Goal: Find specific page/section: Find specific page/section

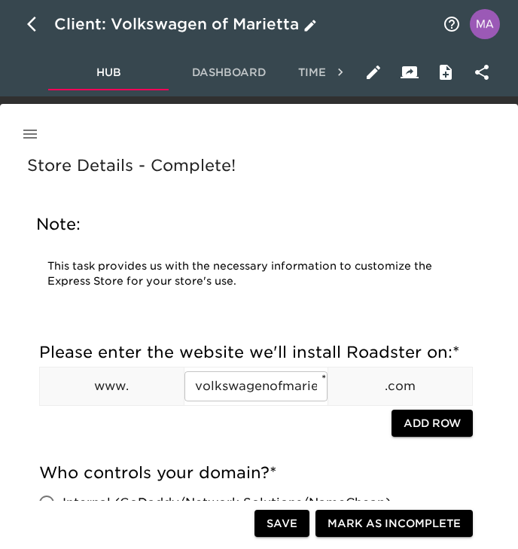
scroll to position [1099, 0]
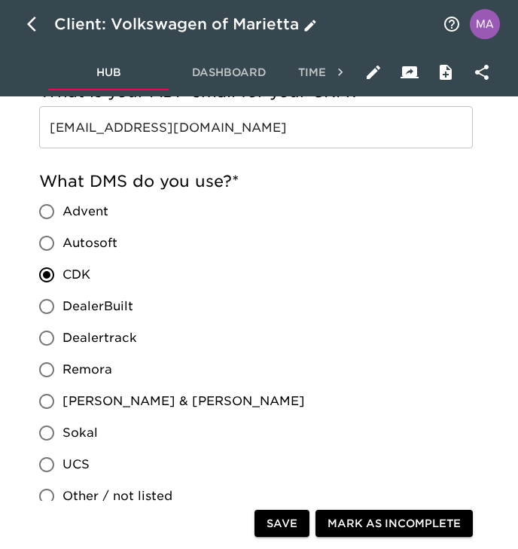
click at [33, 36] on button "button" at bounding box center [36, 24] width 36 height 36
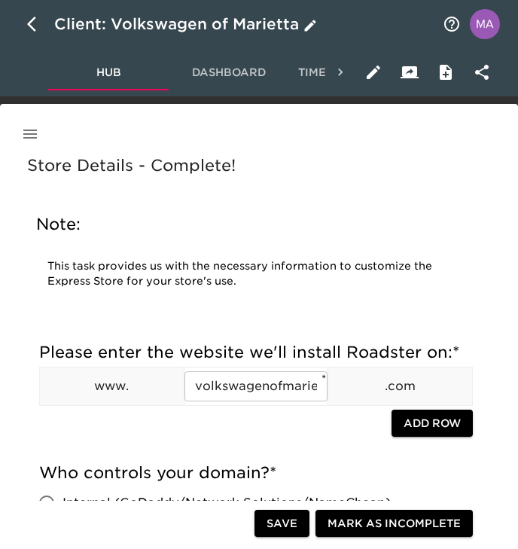
select select "10"
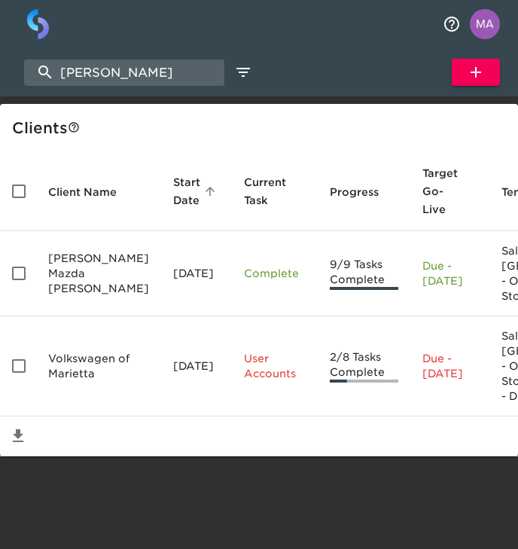
click at [61, 105] on div "Client s" at bounding box center [259, 128] width 518 height 48
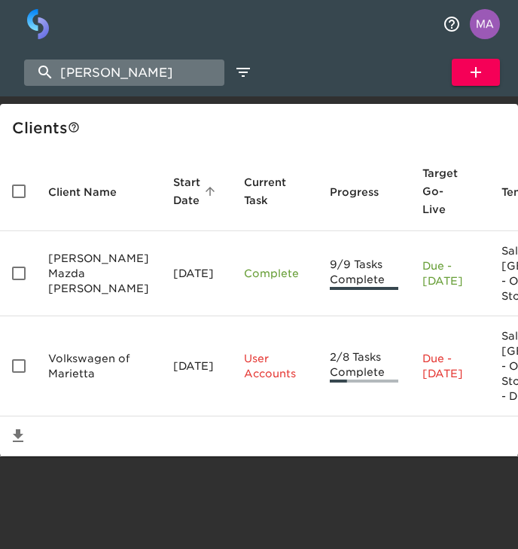
click at [109, 81] on input "[PERSON_NAME]" at bounding box center [124, 73] width 200 height 26
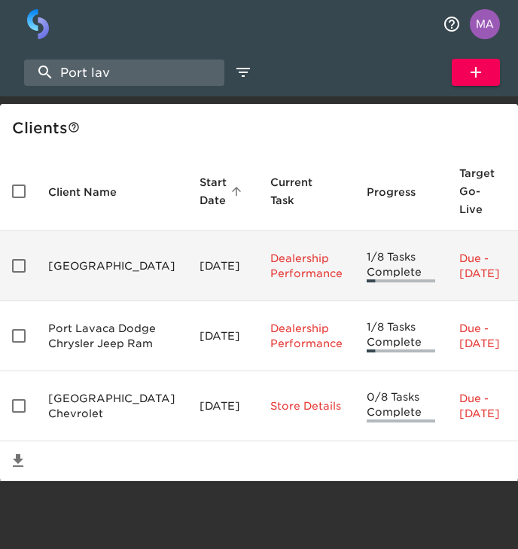
type input "Port lav"
click at [60, 290] on td "[GEOGRAPHIC_DATA]" at bounding box center [111, 266] width 151 height 70
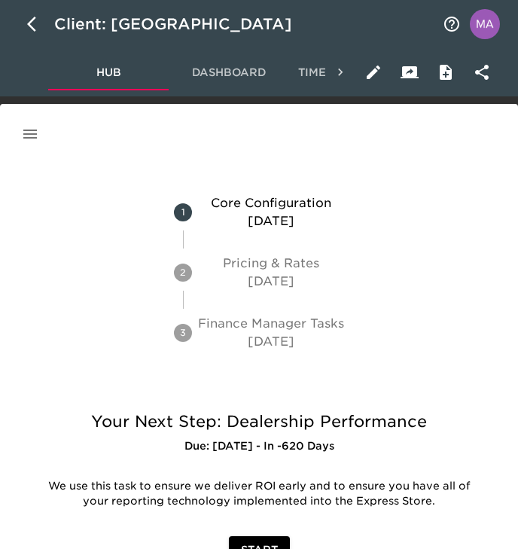
click at [39, 139] on button "button" at bounding box center [30, 134] width 36 height 36
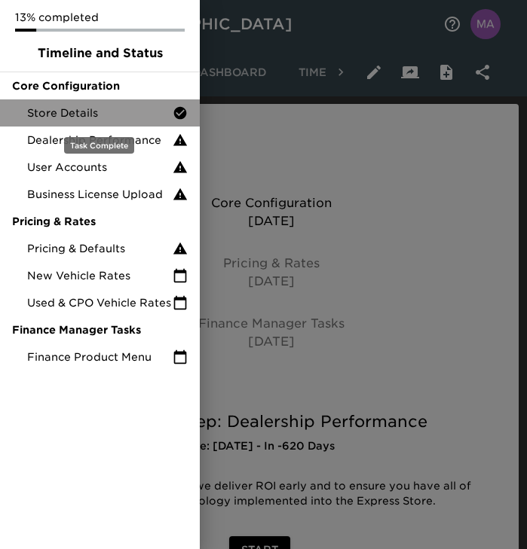
click at [50, 118] on span "Store Details" at bounding box center [99, 112] width 145 height 15
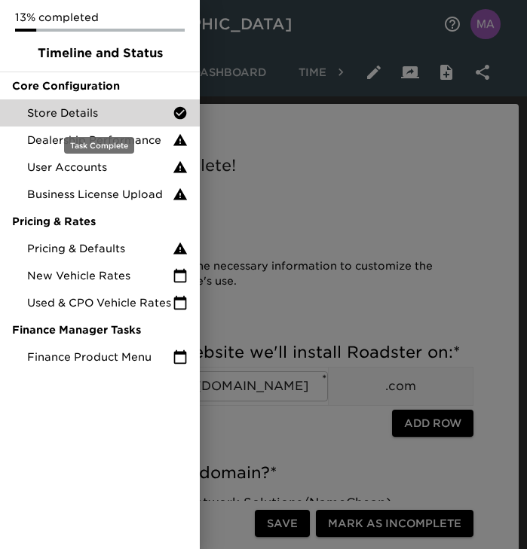
click at [52, 115] on span "Store Details" at bounding box center [99, 112] width 145 height 15
